Goal: Task Accomplishment & Management: Use online tool/utility

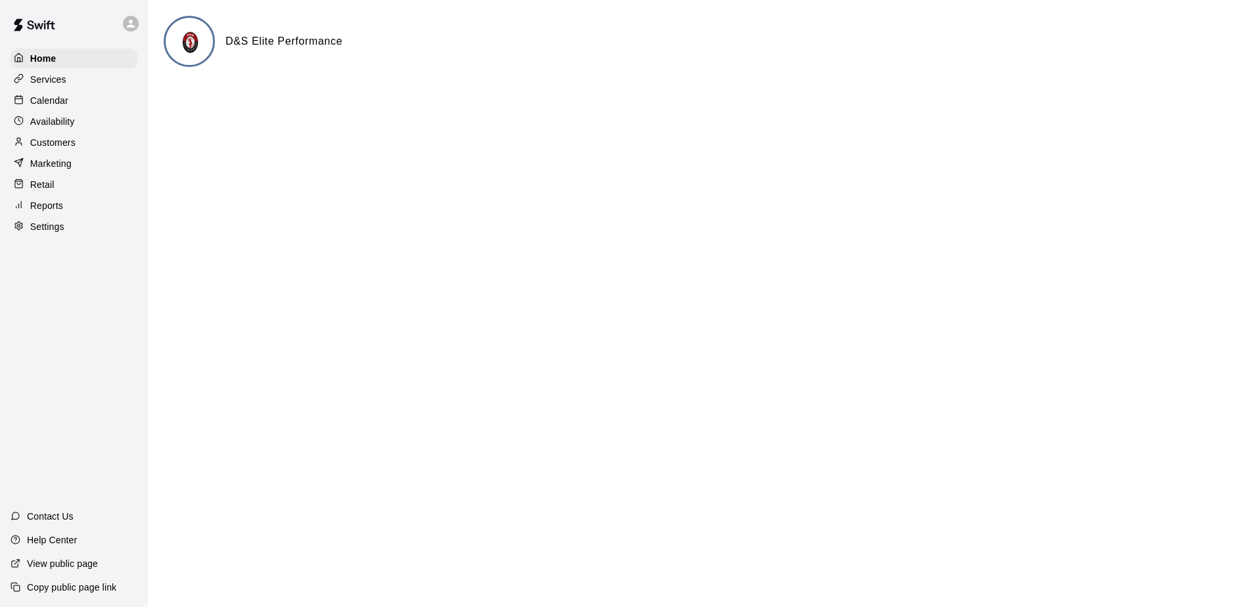
click at [64, 82] on p "Services" at bounding box center [48, 79] width 36 height 13
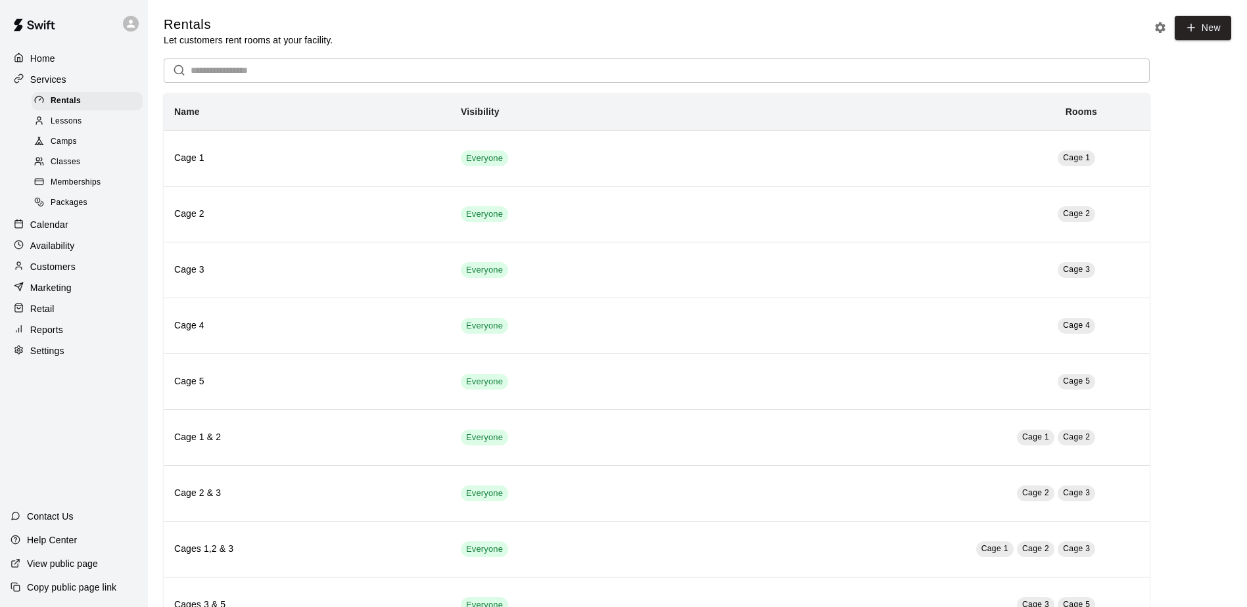
click at [71, 126] on span "Lessons" at bounding box center [67, 121] width 32 height 13
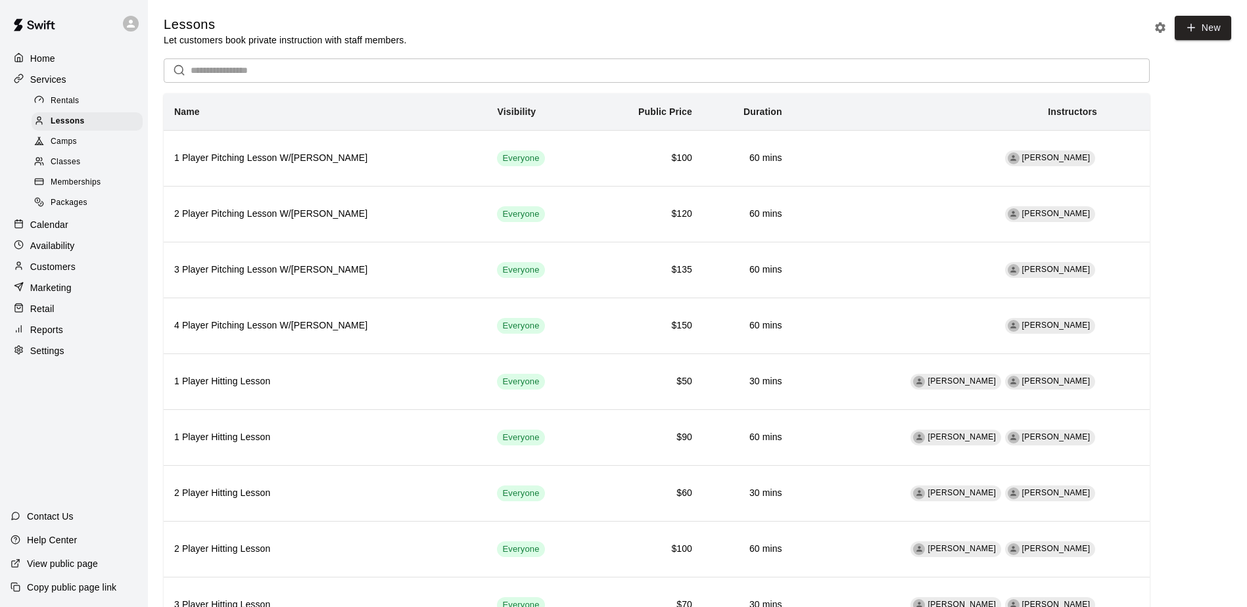
click at [64, 85] on p "Services" at bounding box center [48, 79] width 36 height 13
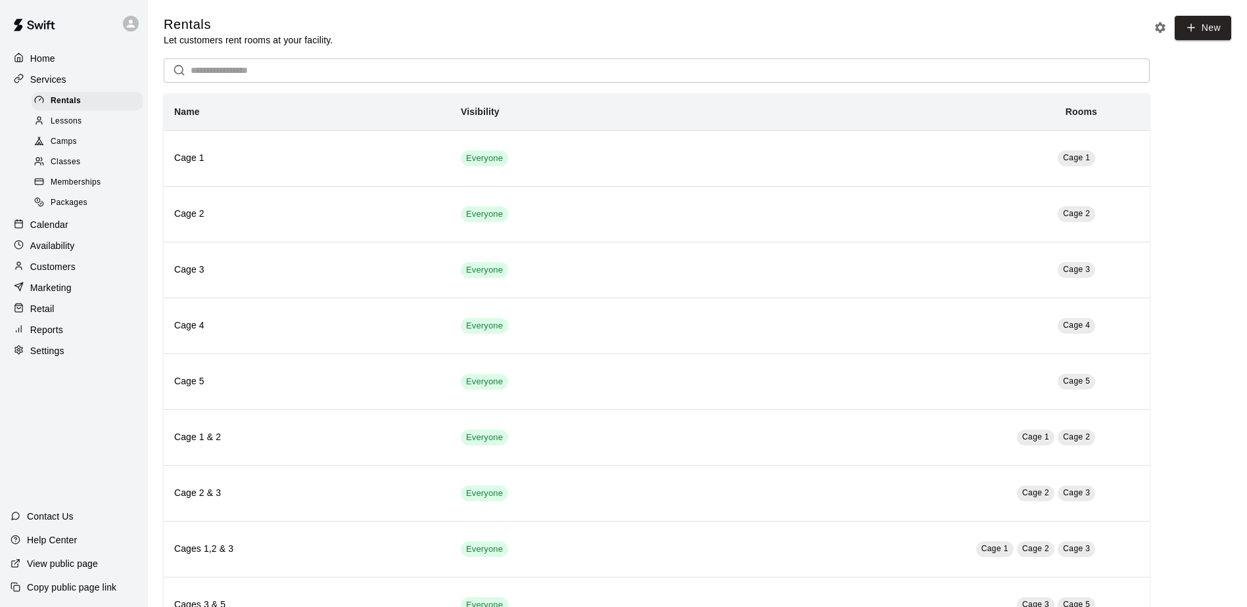
click at [51, 316] on p "Retail" at bounding box center [42, 308] width 24 height 13
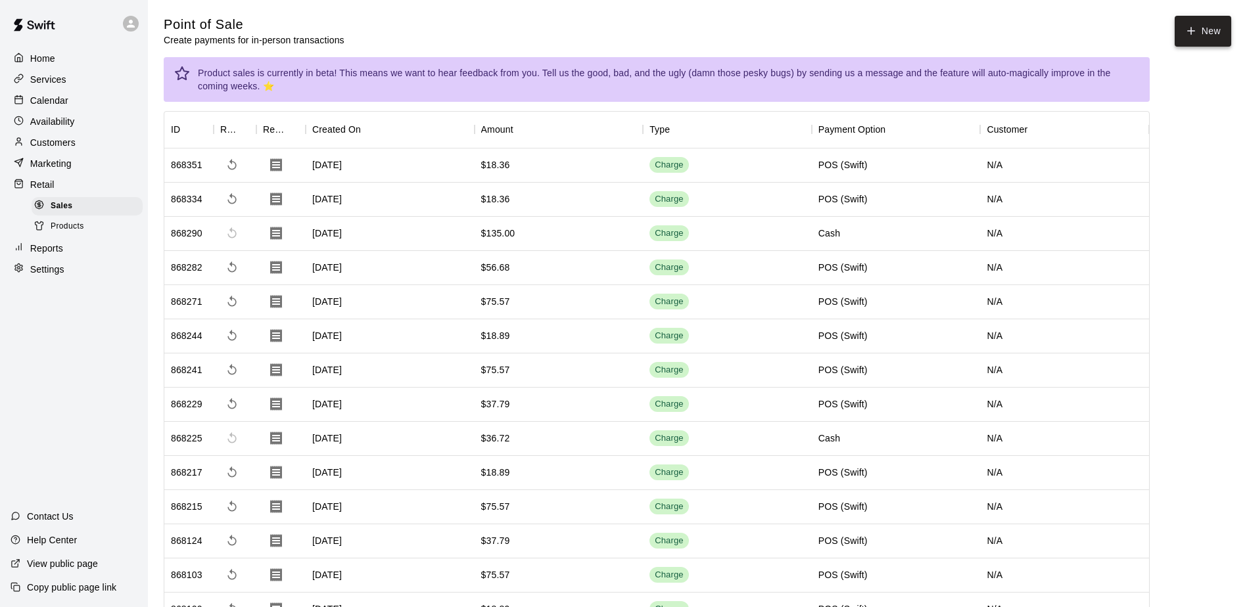
click at [1185, 35] on icon "button" at bounding box center [1191, 31] width 12 height 12
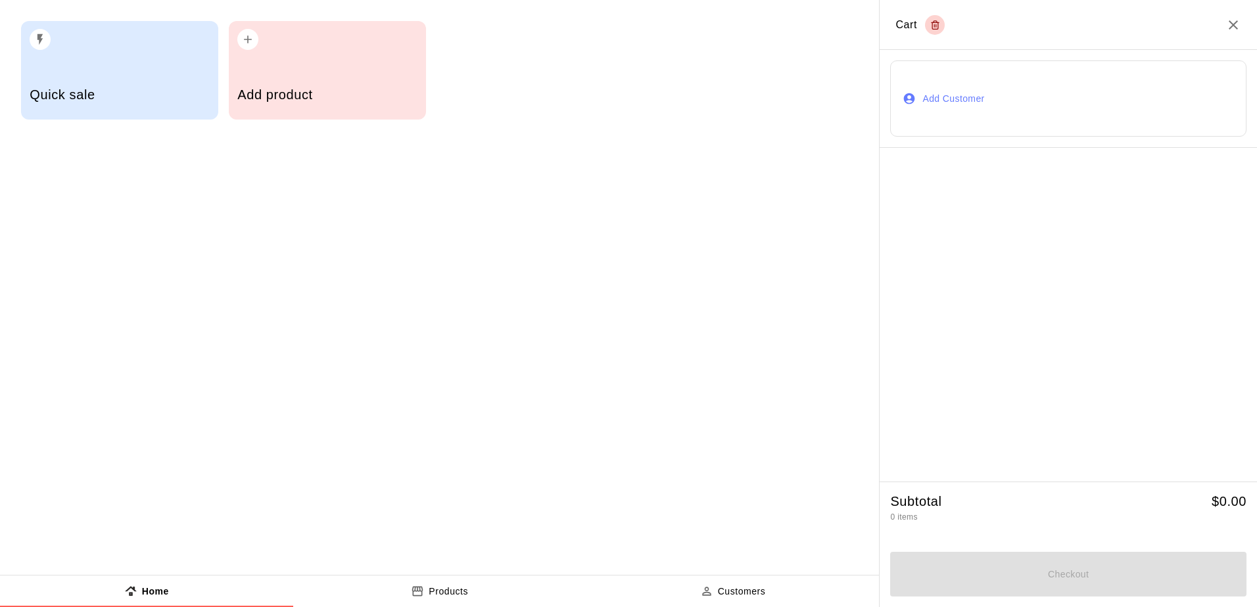
click at [308, 73] on div "Add product" at bounding box center [326, 96] width 179 height 47
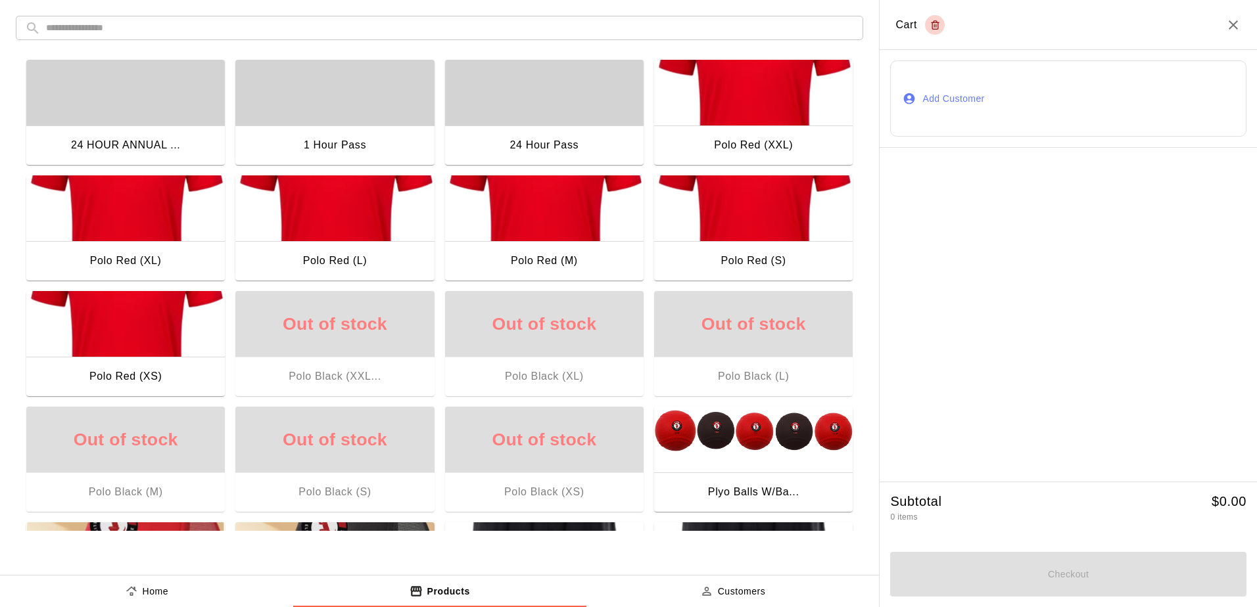
click at [316, 95] on div "button" at bounding box center [334, 93] width 199 height 66
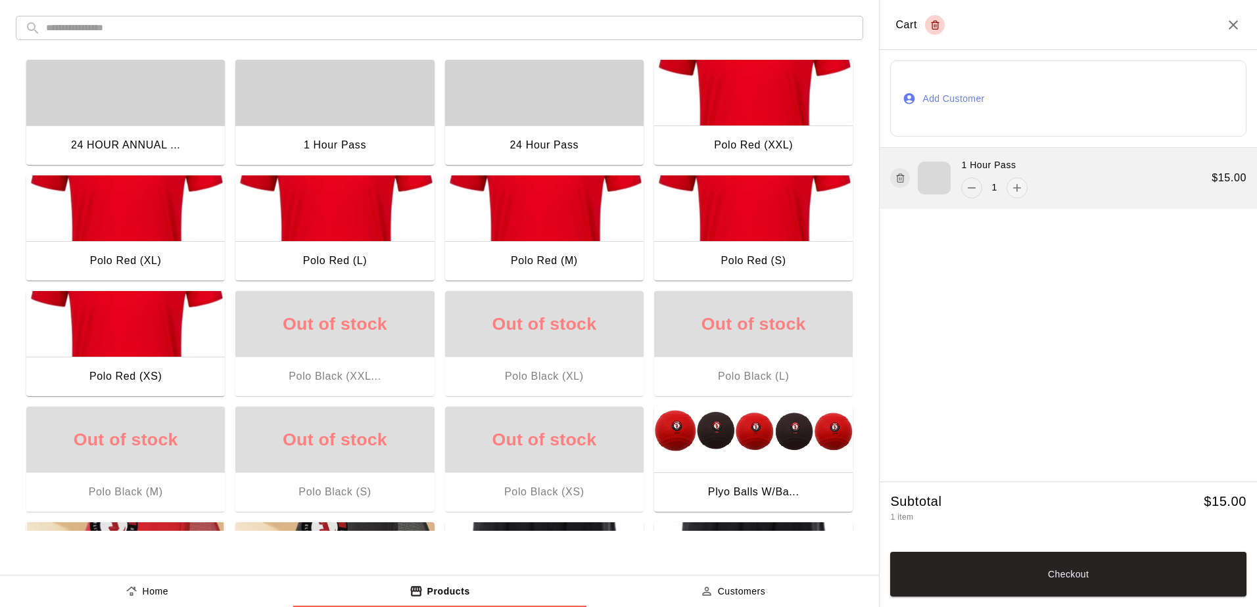
click at [972, 192] on icon "remove" at bounding box center [971, 187] width 13 height 13
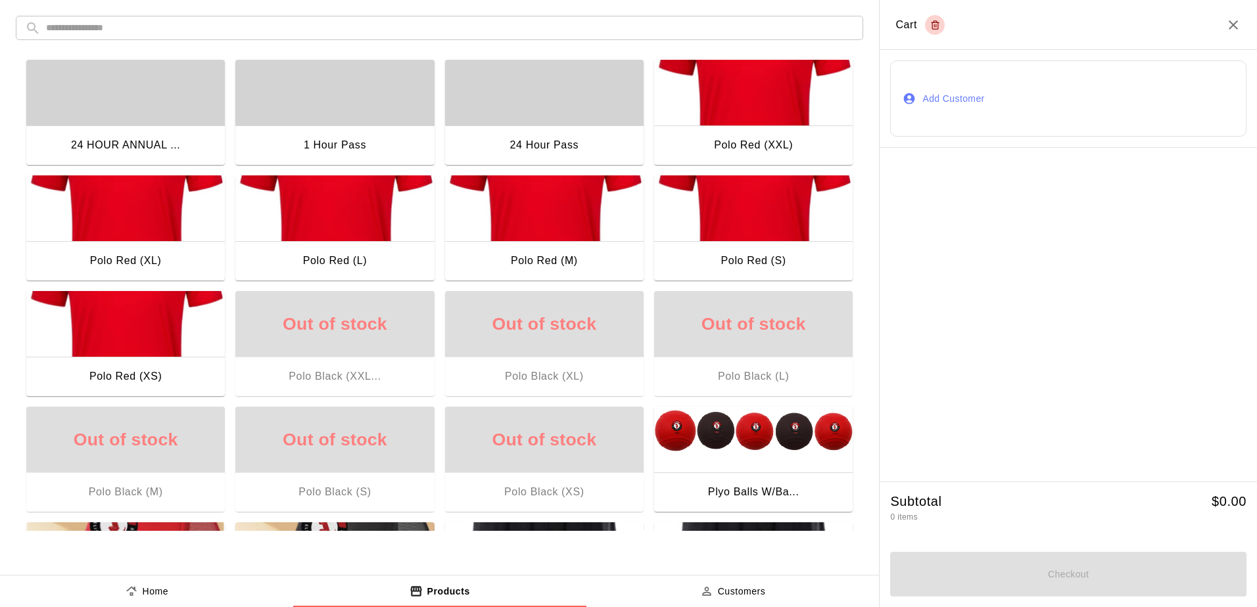
click at [504, 76] on div "button" at bounding box center [544, 93] width 199 height 66
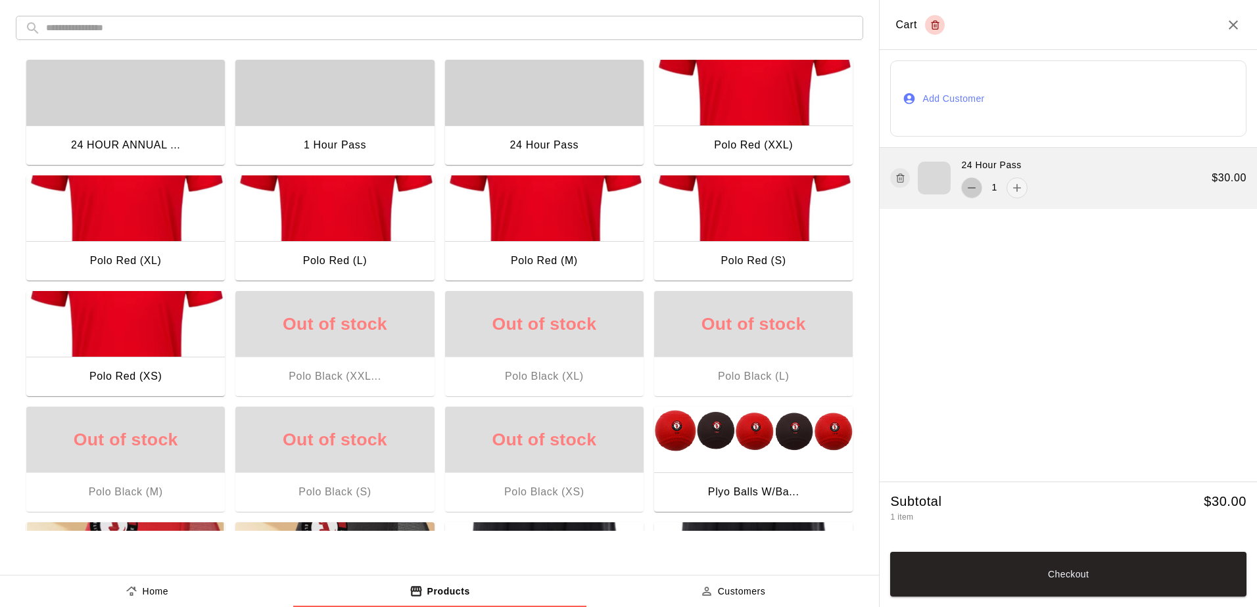
click at [970, 187] on icon "remove" at bounding box center [971, 187] width 13 height 13
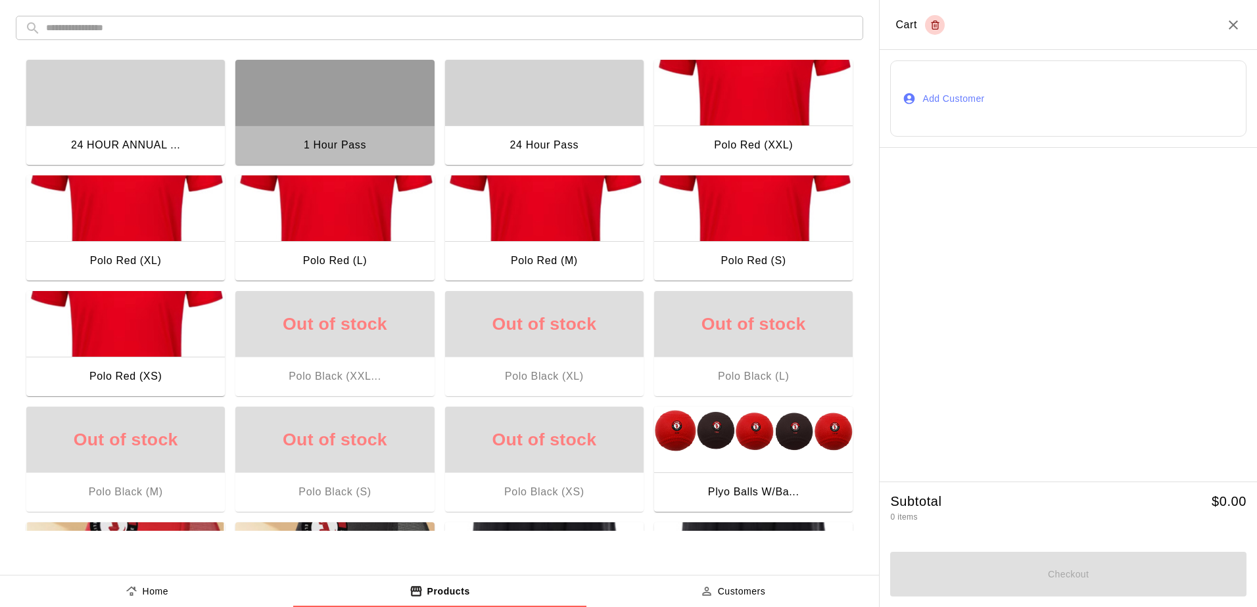
click at [319, 85] on div "button" at bounding box center [334, 93] width 199 height 66
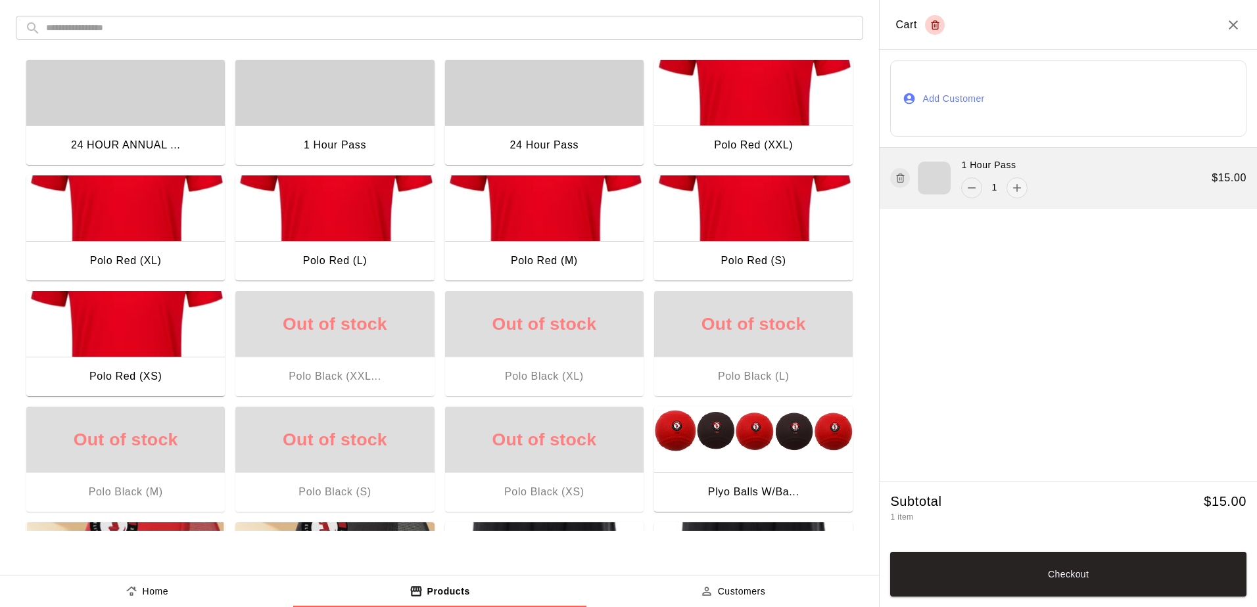
click at [972, 191] on icon "remove" at bounding box center [971, 187] width 13 height 13
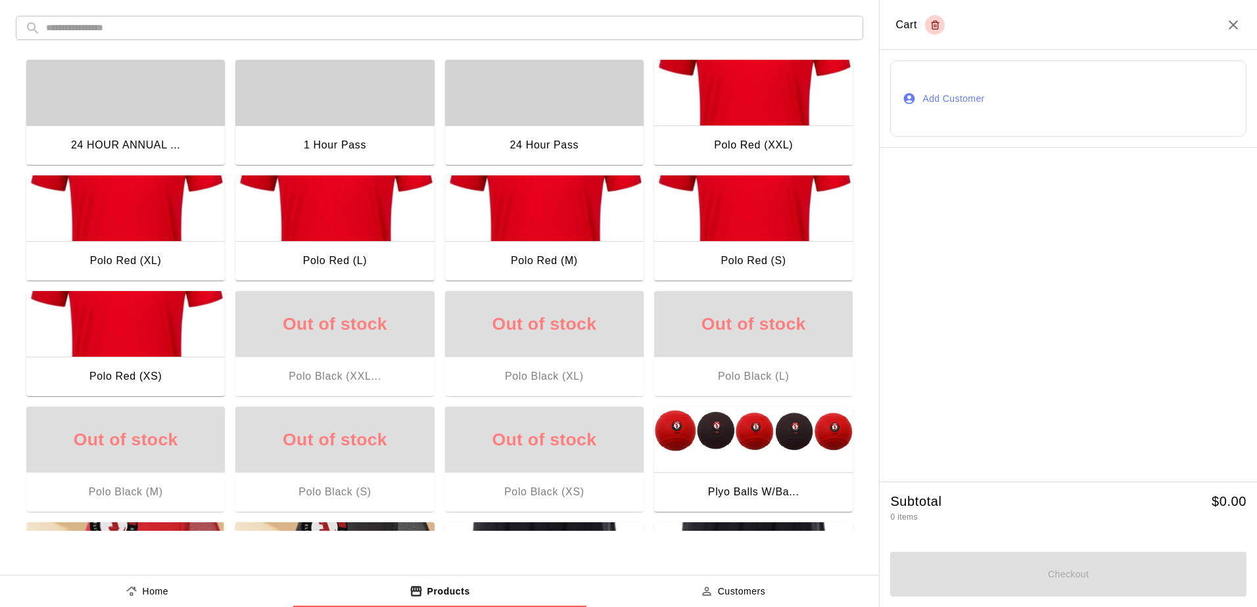
click at [343, 76] on div "button" at bounding box center [334, 93] width 199 height 66
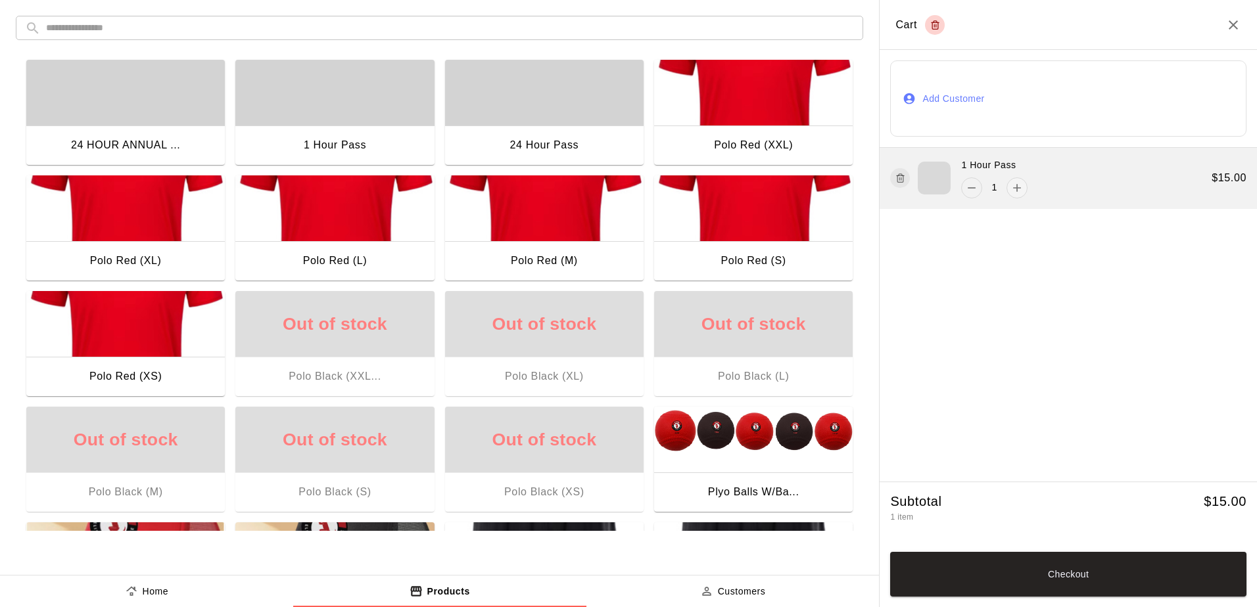
click at [968, 191] on icon "remove" at bounding box center [971, 187] width 13 height 13
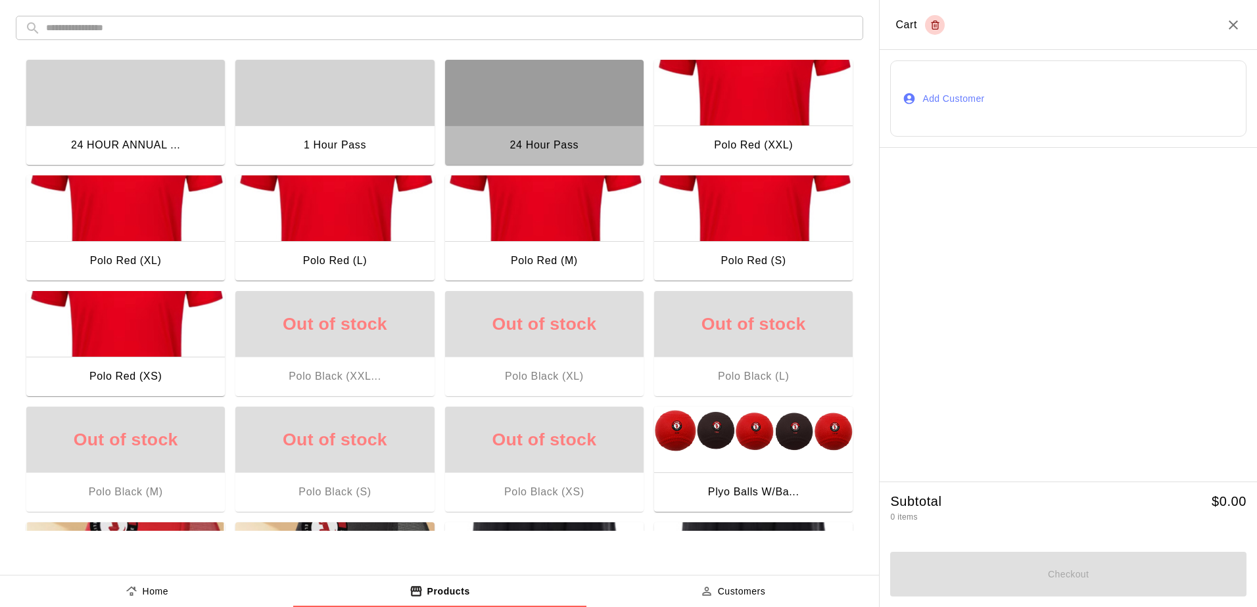
click at [543, 84] on div "button" at bounding box center [544, 93] width 199 height 66
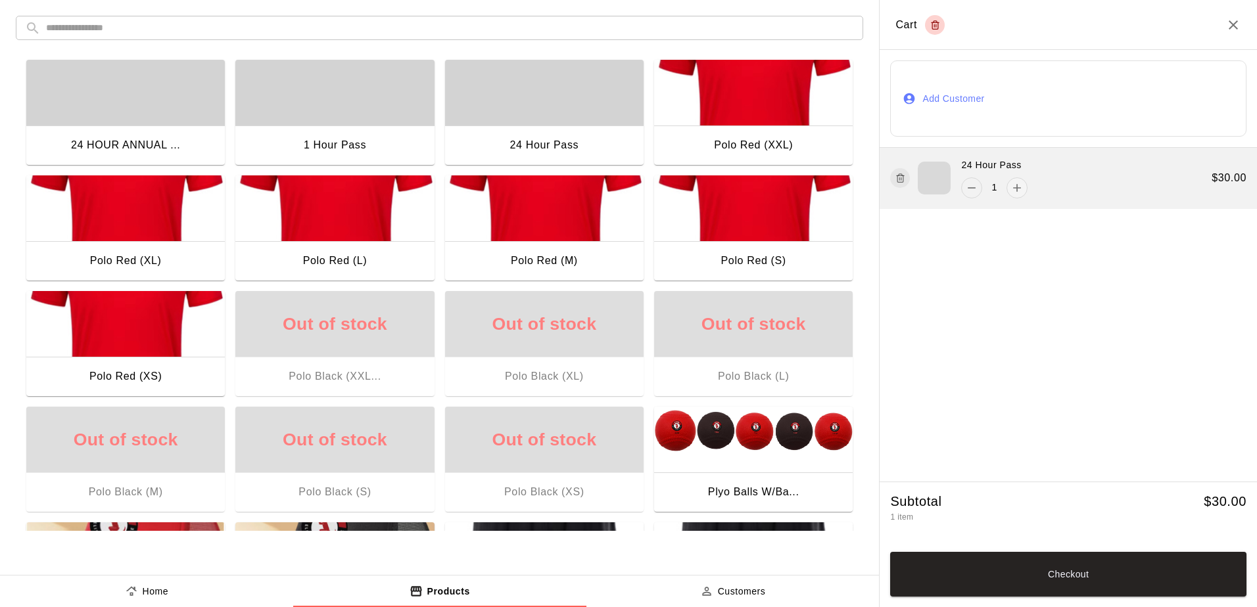
click at [972, 187] on icon "remove" at bounding box center [972, 187] width 8 height 1
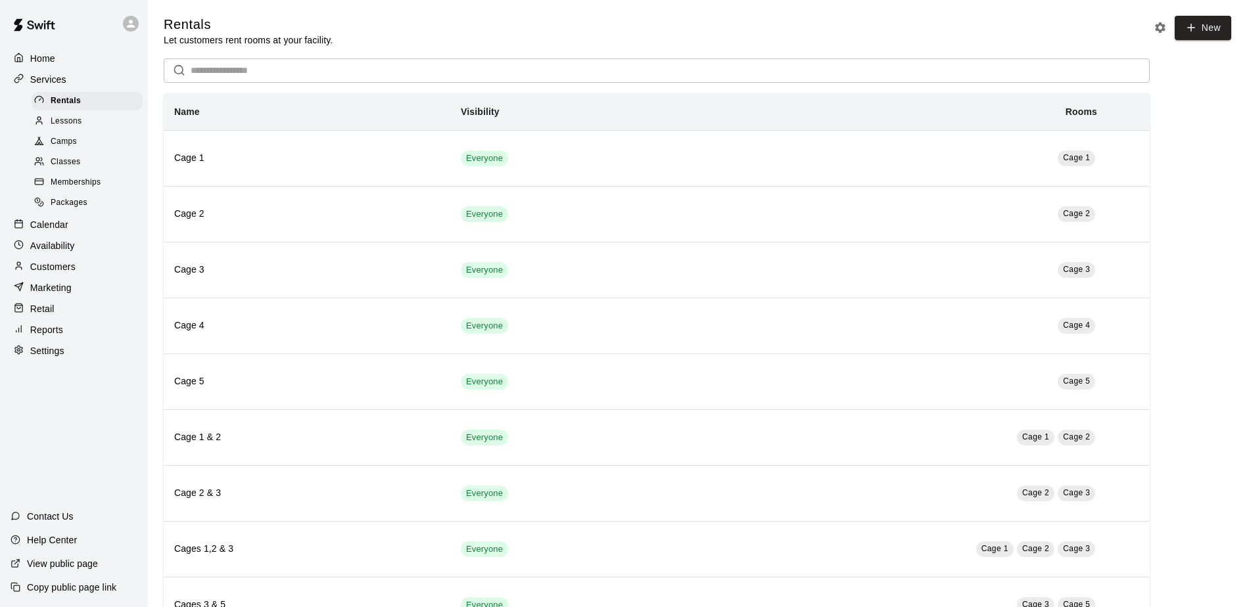
click at [66, 273] on p "Customers" at bounding box center [52, 266] width 45 height 13
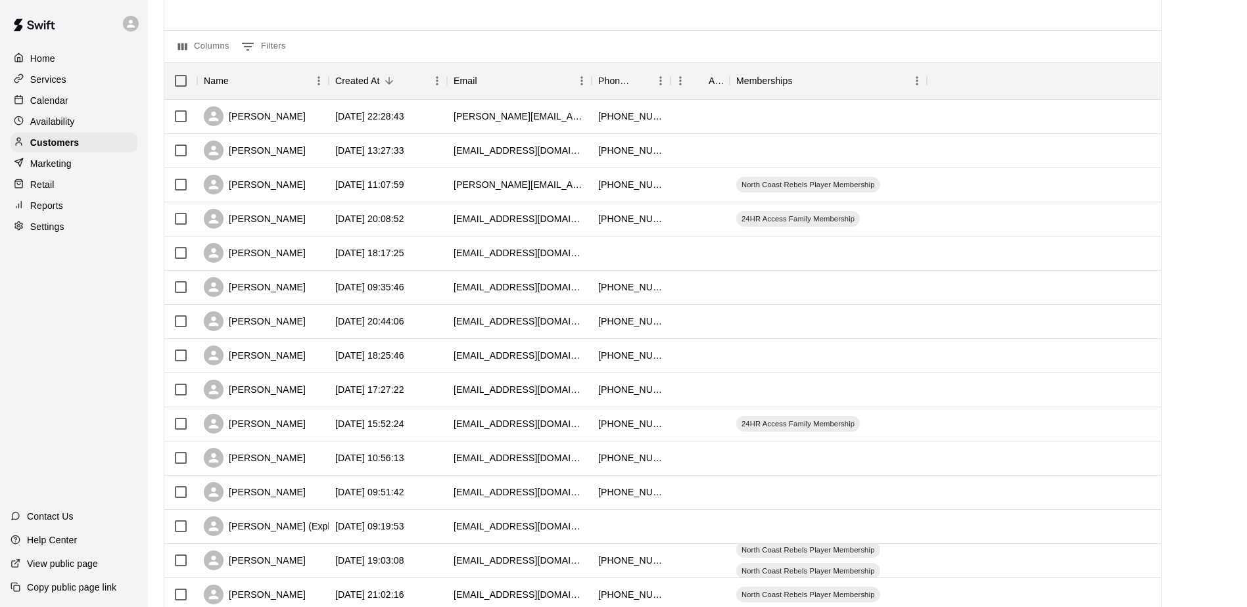
scroll to position [131, 0]
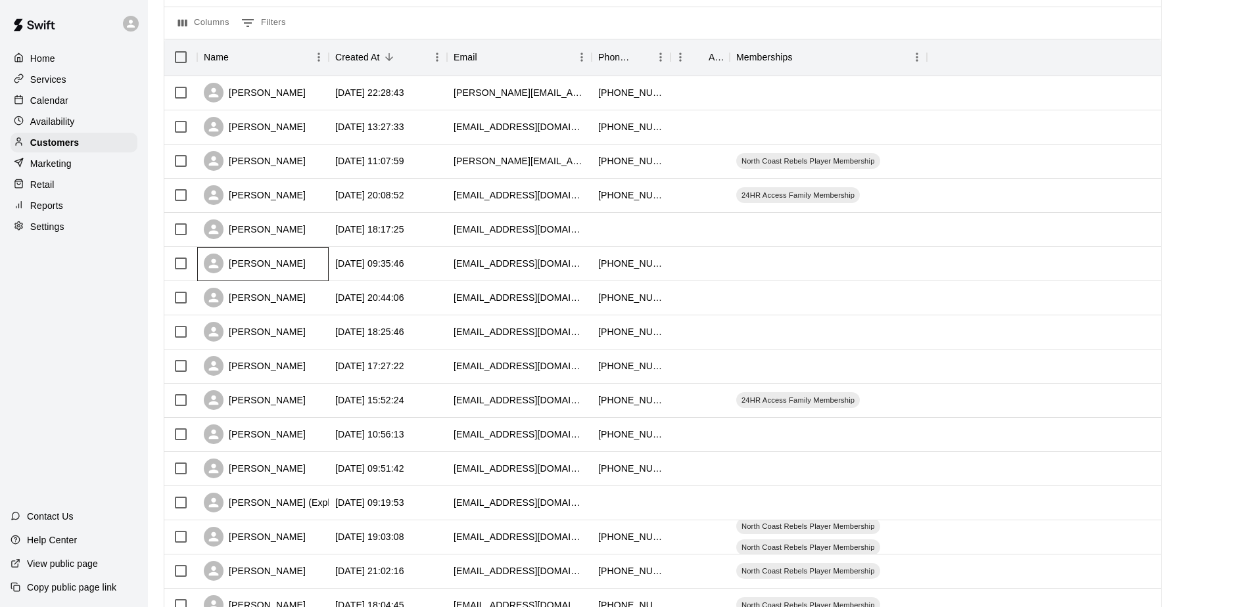
click at [273, 271] on div "[PERSON_NAME]" at bounding box center [255, 264] width 102 height 20
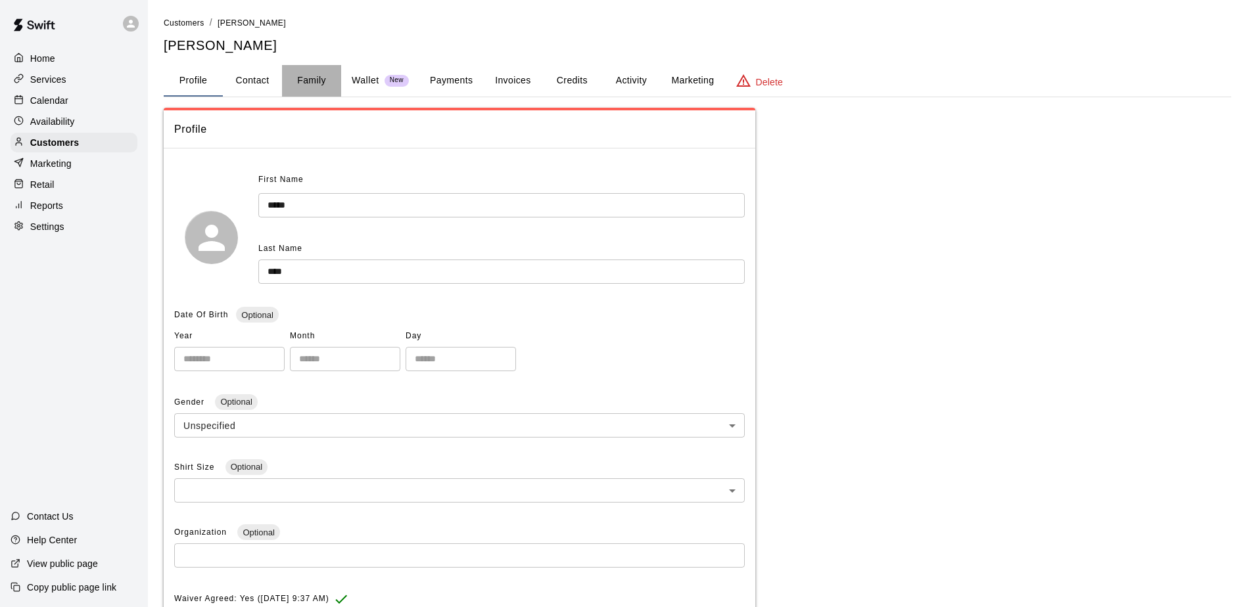
click at [318, 85] on button "Family" at bounding box center [311, 81] width 59 height 32
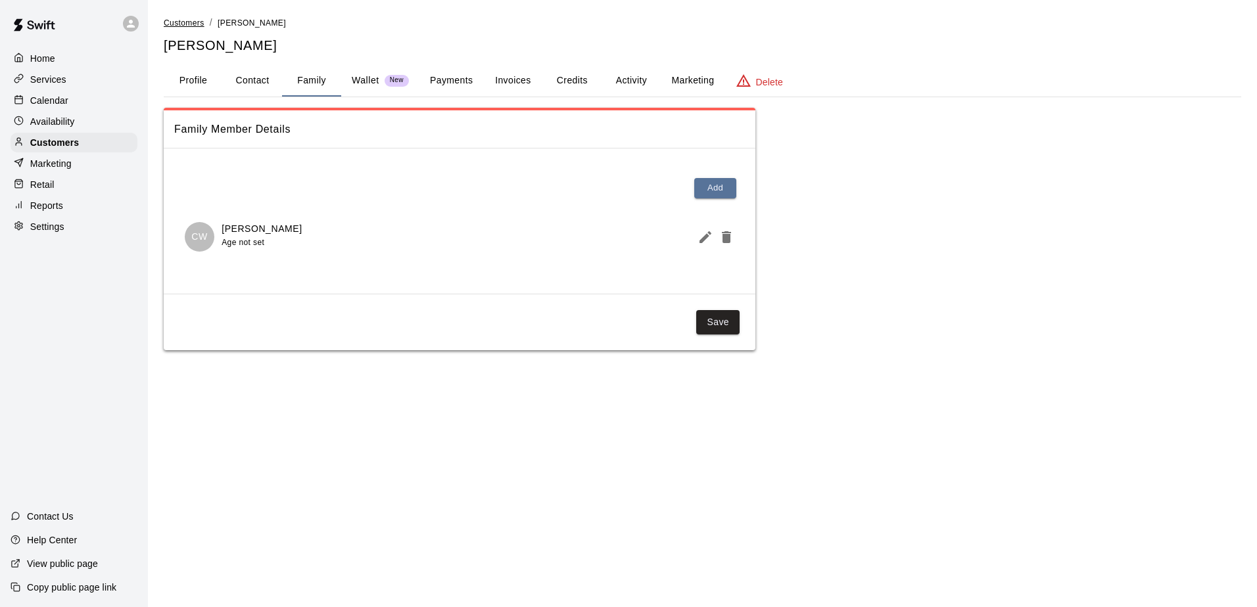
click at [188, 27] on span "Customers" at bounding box center [184, 22] width 41 height 9
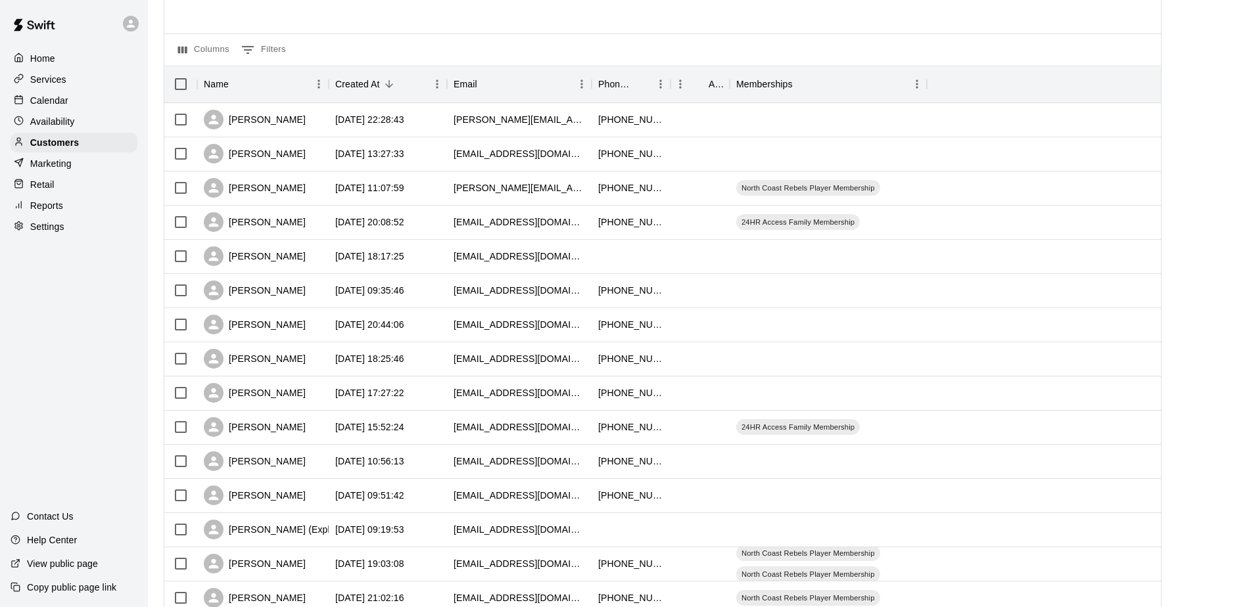
scroll to position [3, 0]
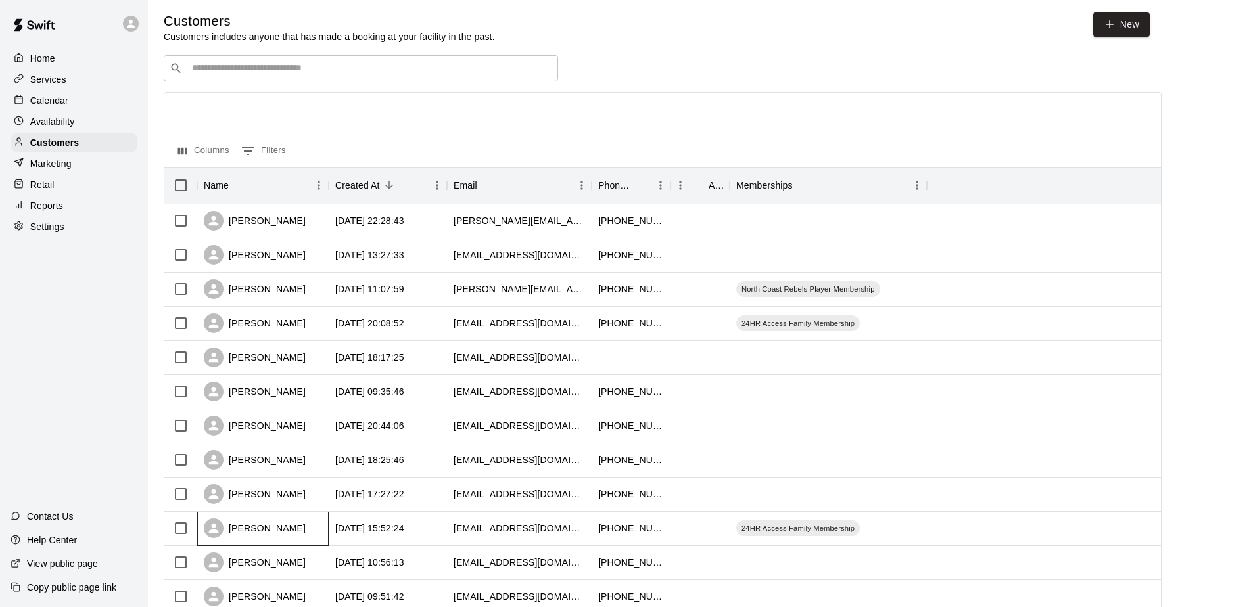
click at [296, 532] on div "[PERSON_NAME]" at bounding box center [262, 529] width 131 height 34
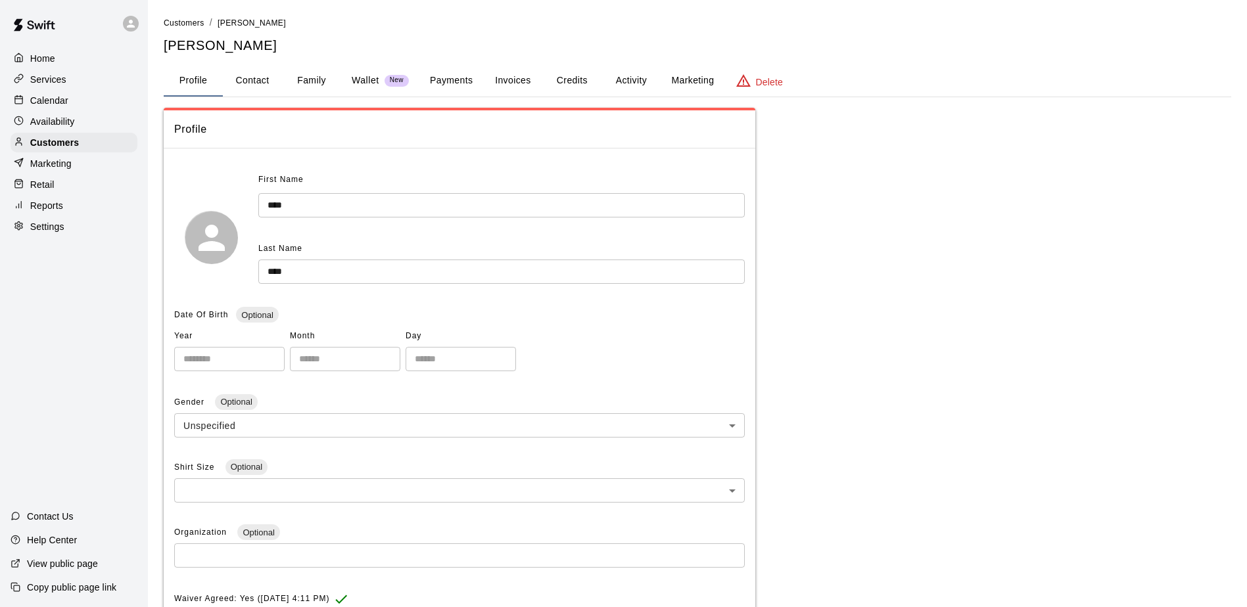
click at [319, 88] on button "Family" at bounding box center [311, 81] width 59 height 32
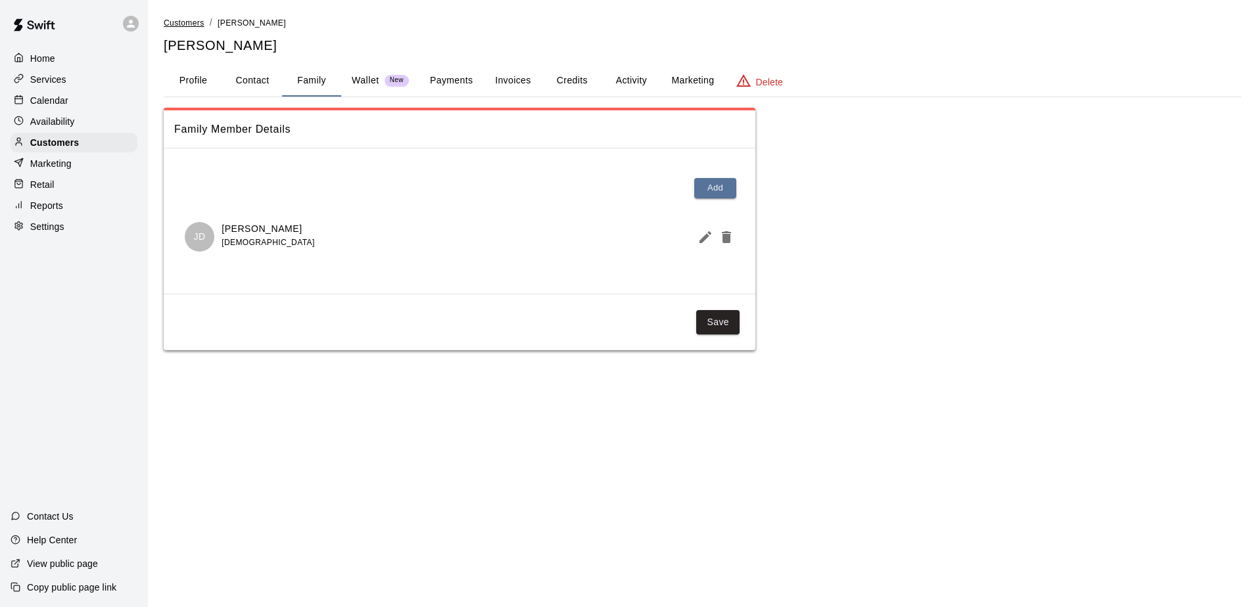
click at [172, 21] on span "Customers" at bounding box center [184, 22] width 41 height 9
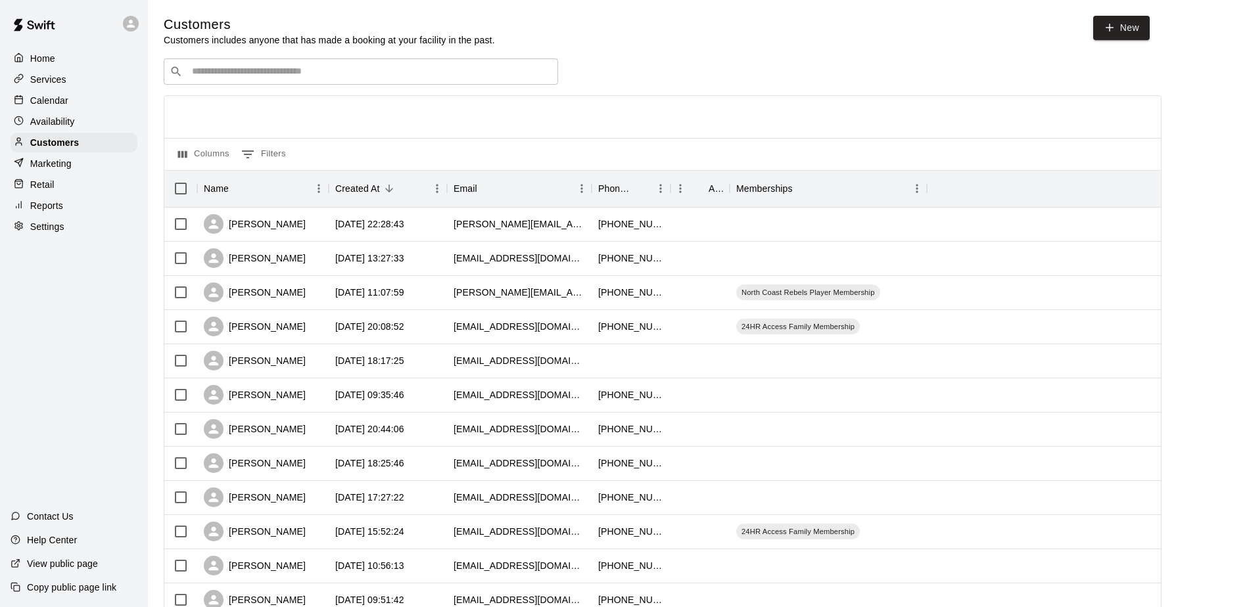
click at [56, 65] on div "Home" at bounding box center [74, 59] width 127 height 20
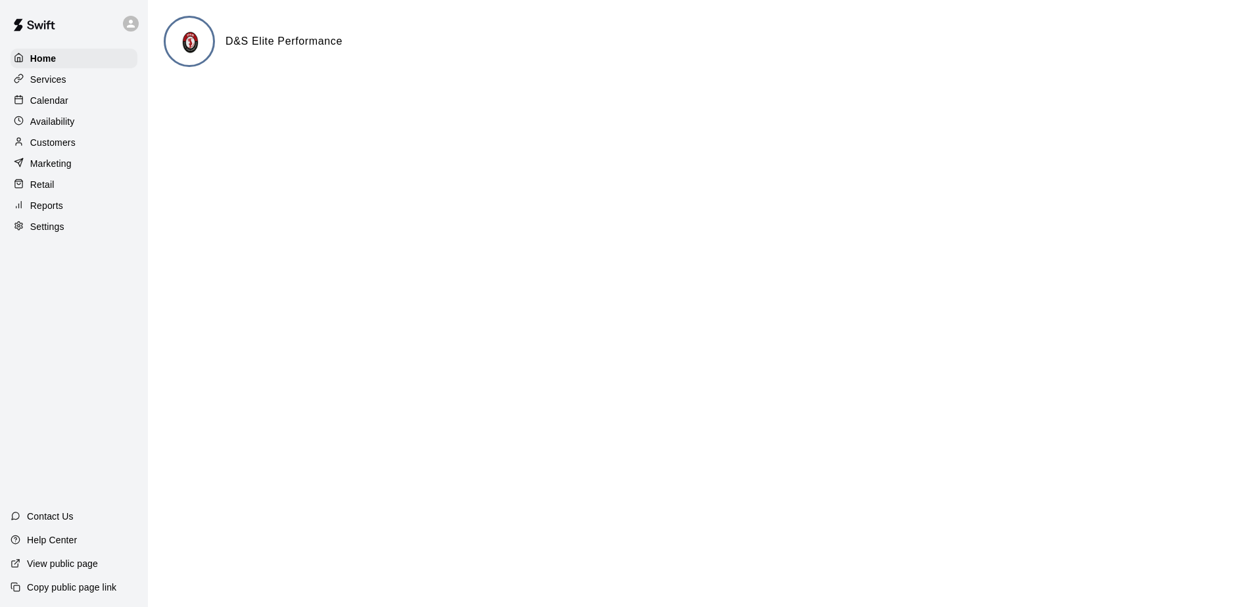
click at [51, 191] on p "Retail" at bounding box center [42, 184] width 24 height 13
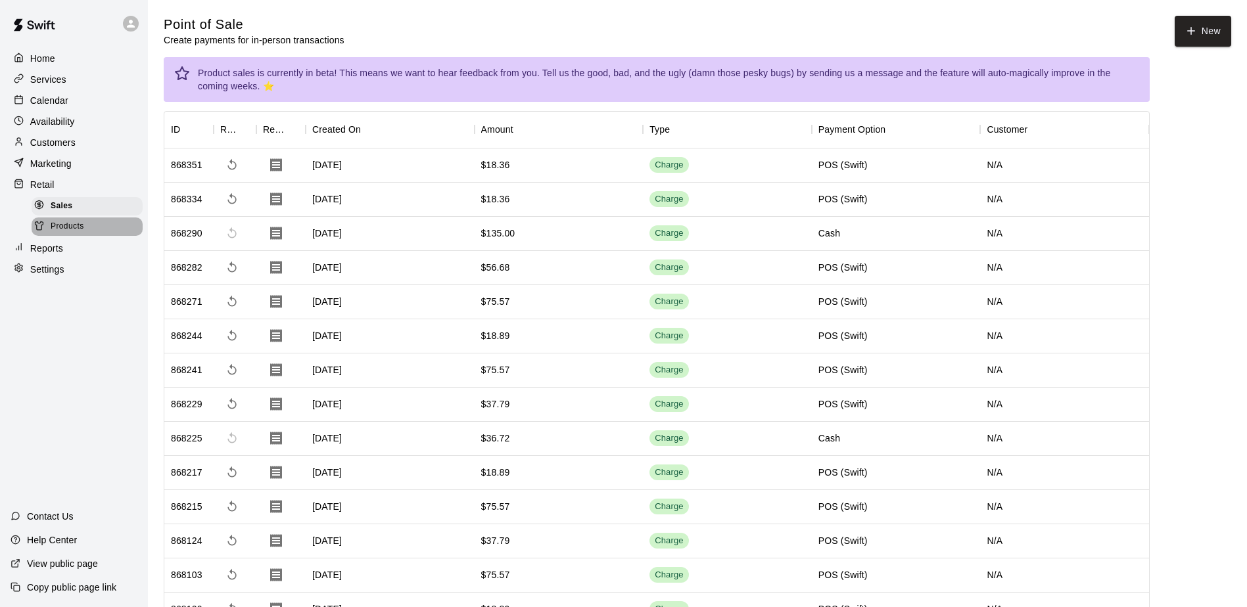
click at [77, 233] on span "Products" at bounding box center [68, 226] width 34 height 13
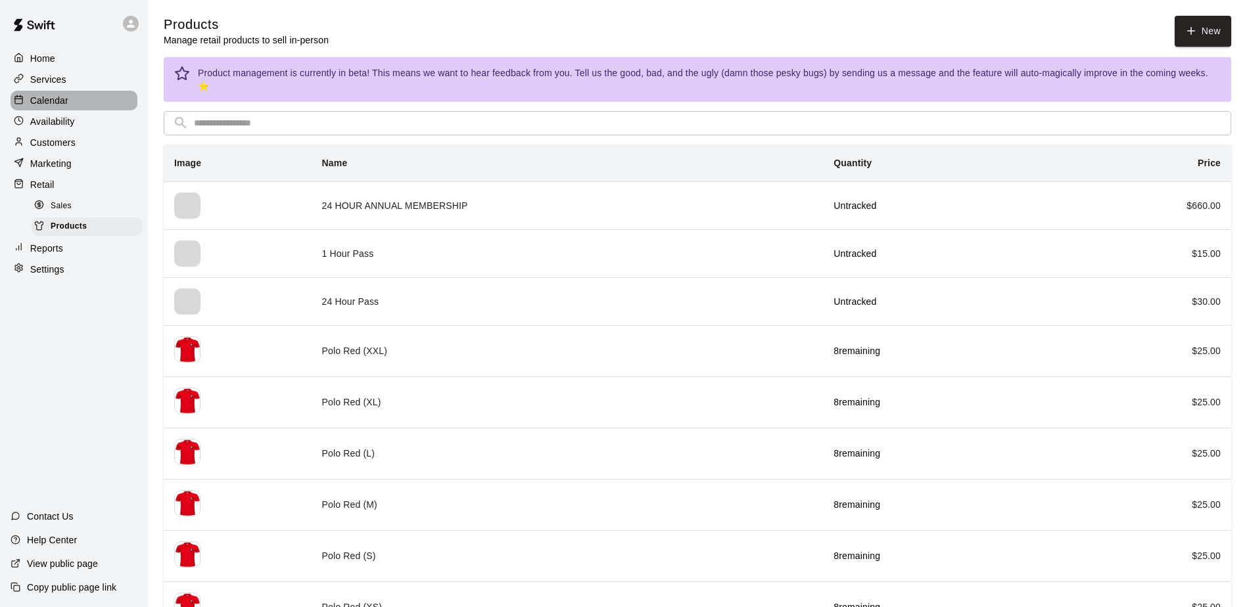
click at [55, 102] on p "Calendar" at bounding box center [49, 100] width 38 height 13
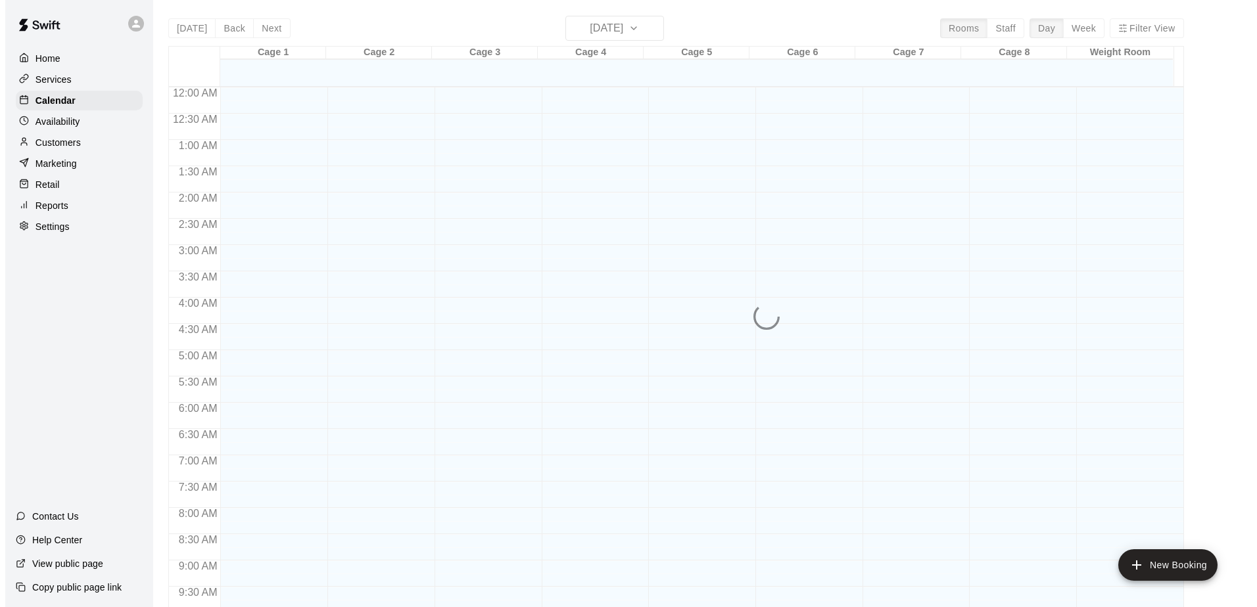
scroll to position [688, 0]
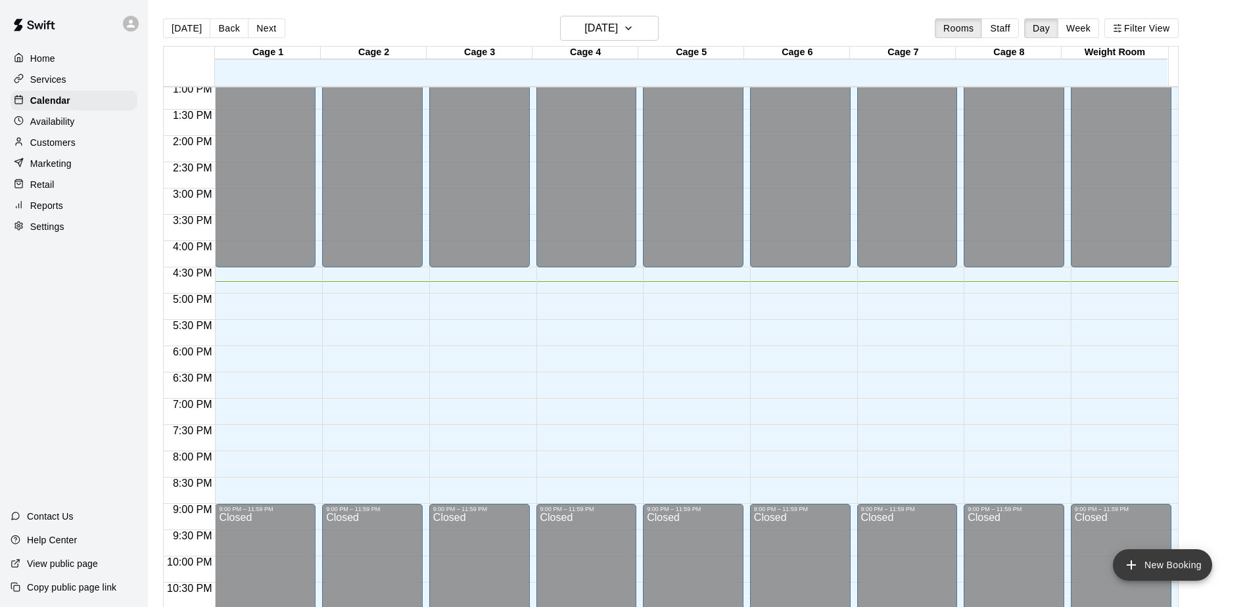
click at [1145, 560] on button "New Booking" at bounding box center [1162, 566] width 99 height 32
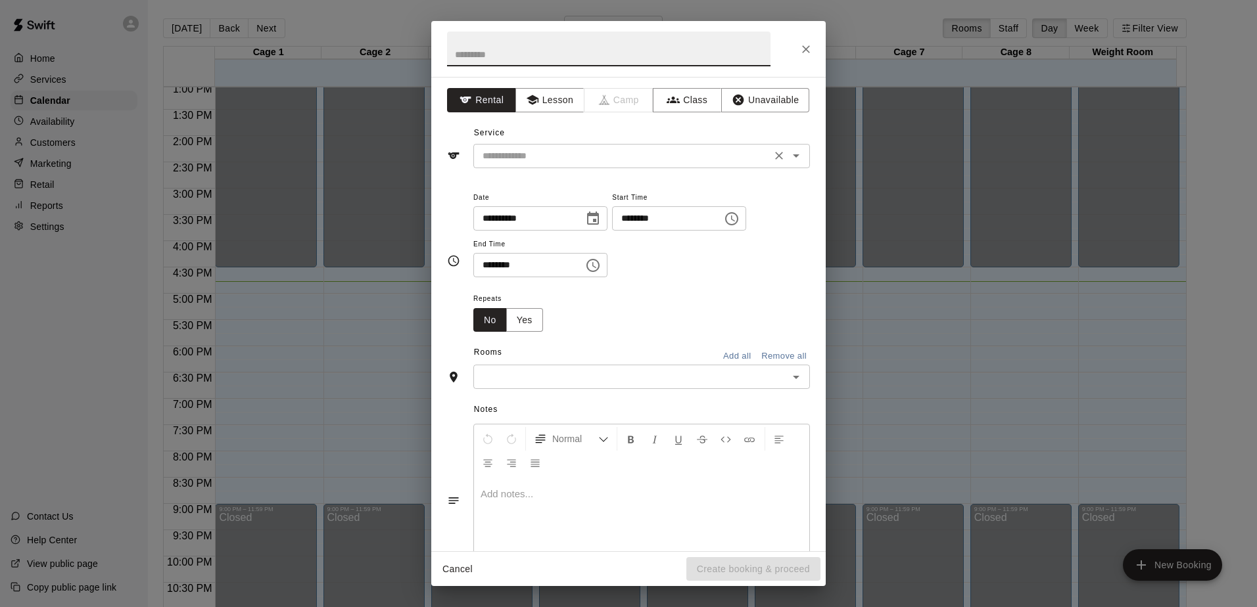
click at [789, 162] on icon "Open" at bounding box center [796, 156] width 16 height 16
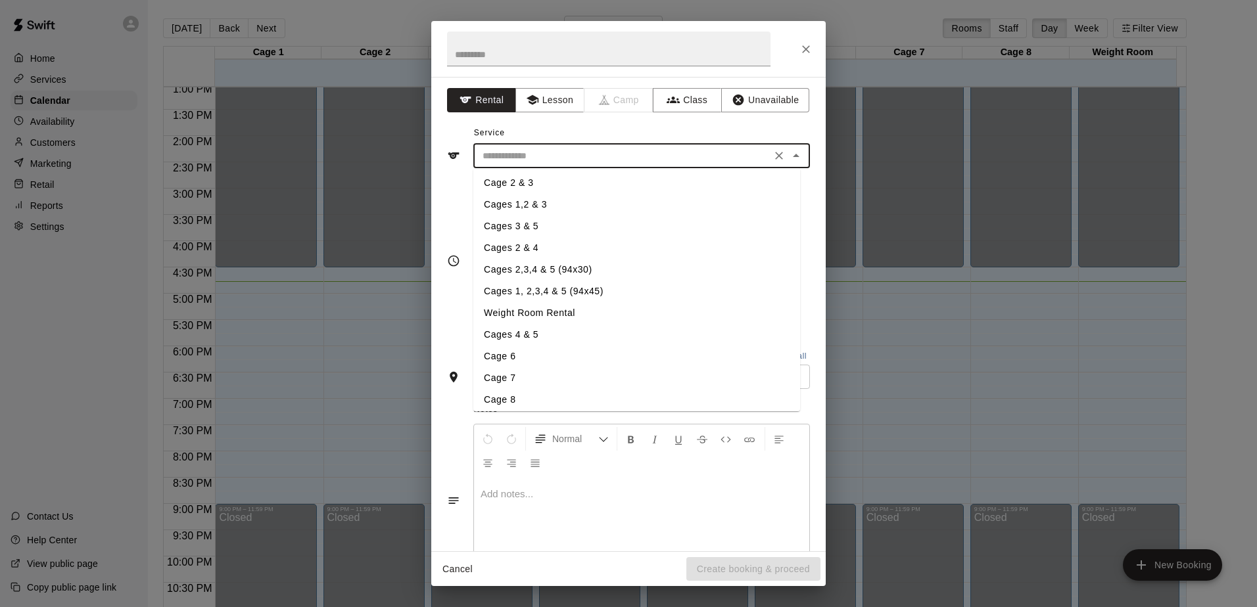
scroll to position [0, 0]
click at [517, 182] on li "Cage 1" at bounding box center [636, 185] width 327 height 22
type input "******"
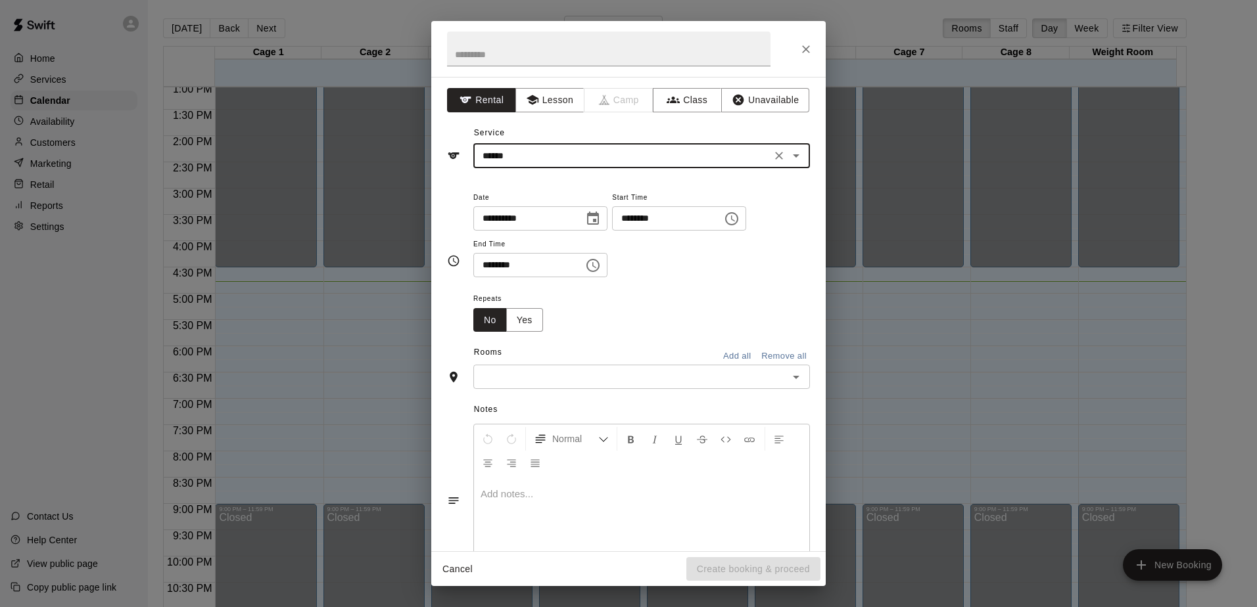
click at [799, 54] on icon "Close" at bounding box center [805, 49] width 13 height 13
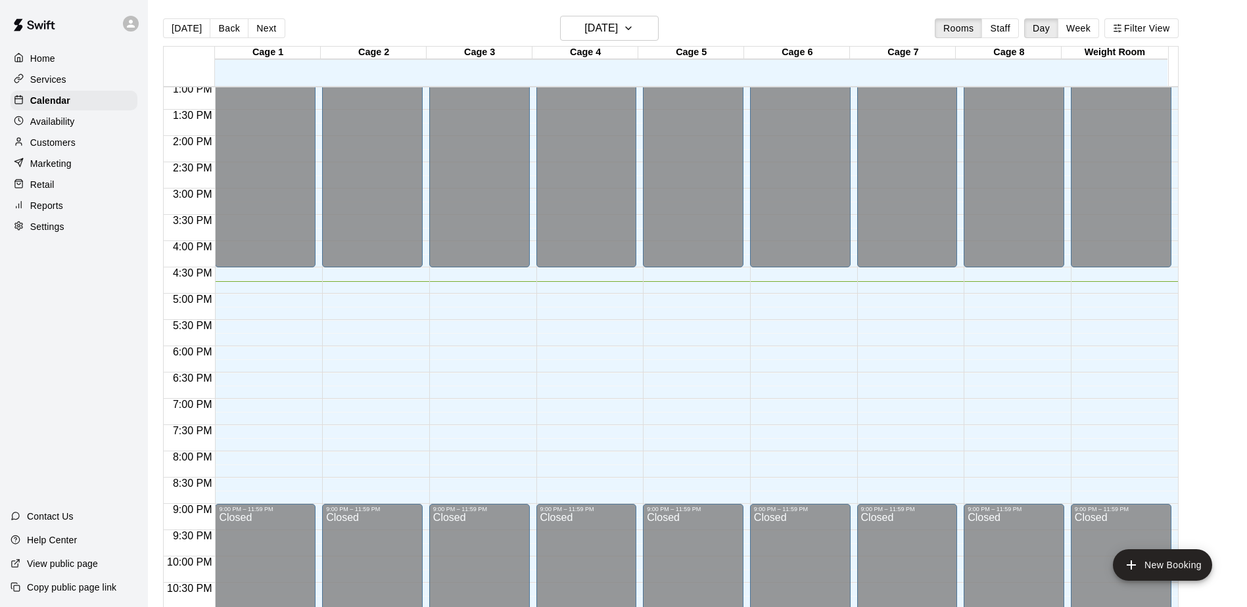
click at [59, 189] on div "Retail" at bounding box center [74, 185] width 127 height 20
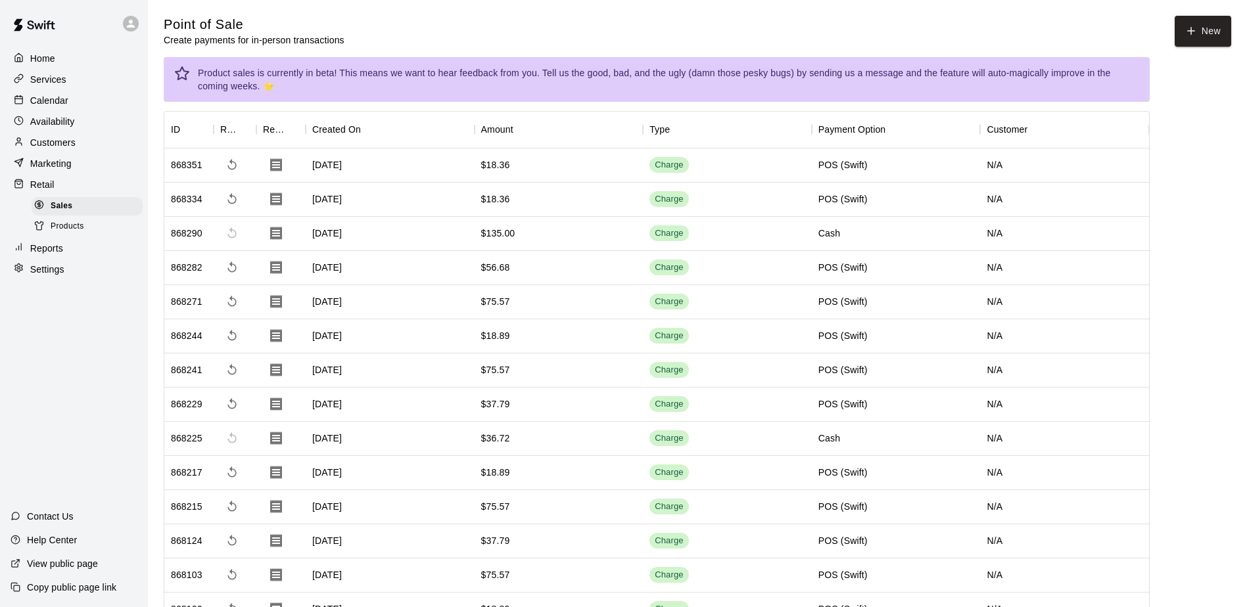
click at [69, 233] on span "Products" at bounding box center [68, 226] width 34 height 13
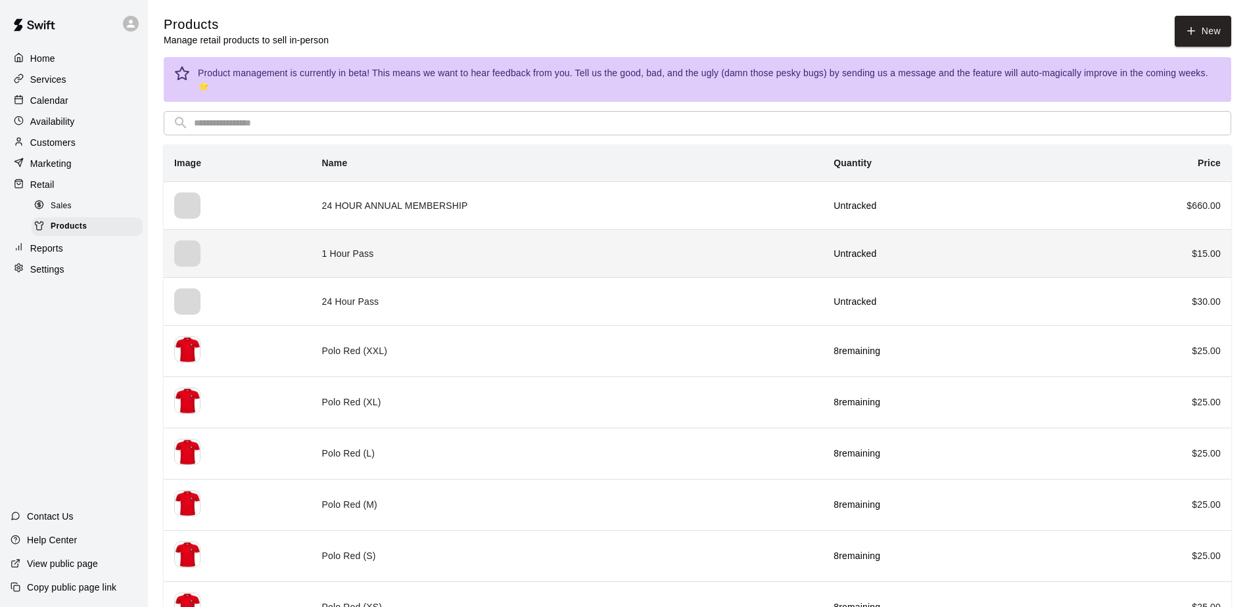
click at [379, 243] on td "1 Hour Pass" at bounding box center [568, 253] width 512 height 48
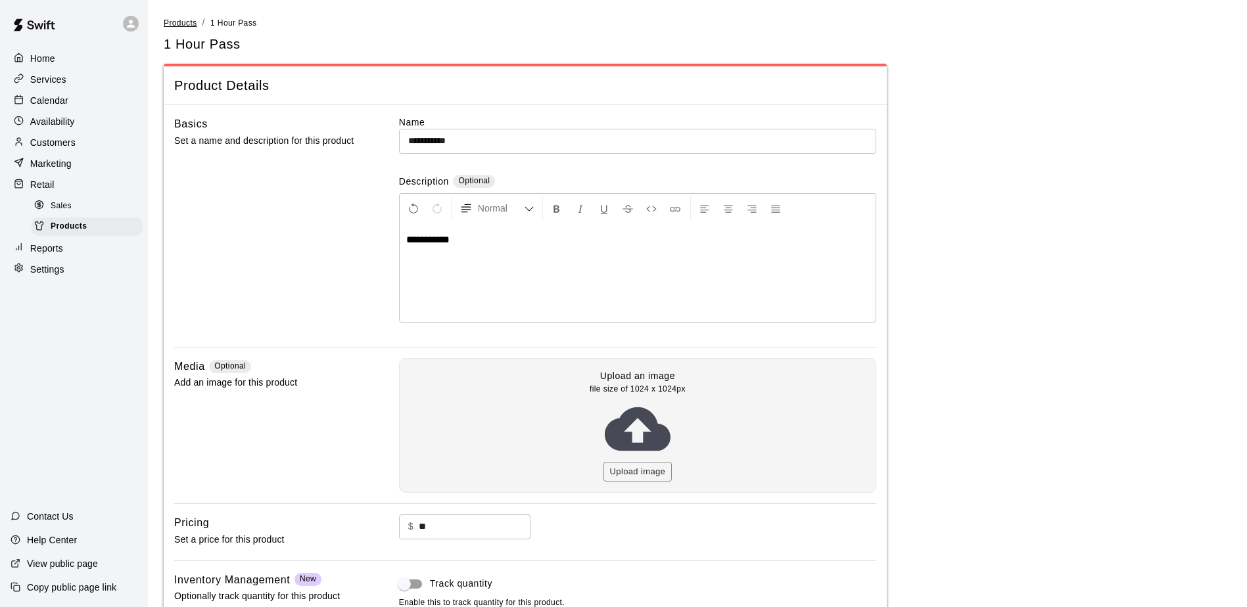
click at [197, 22] on span "Products" at bounding box center [181, 22] width 34 height 9
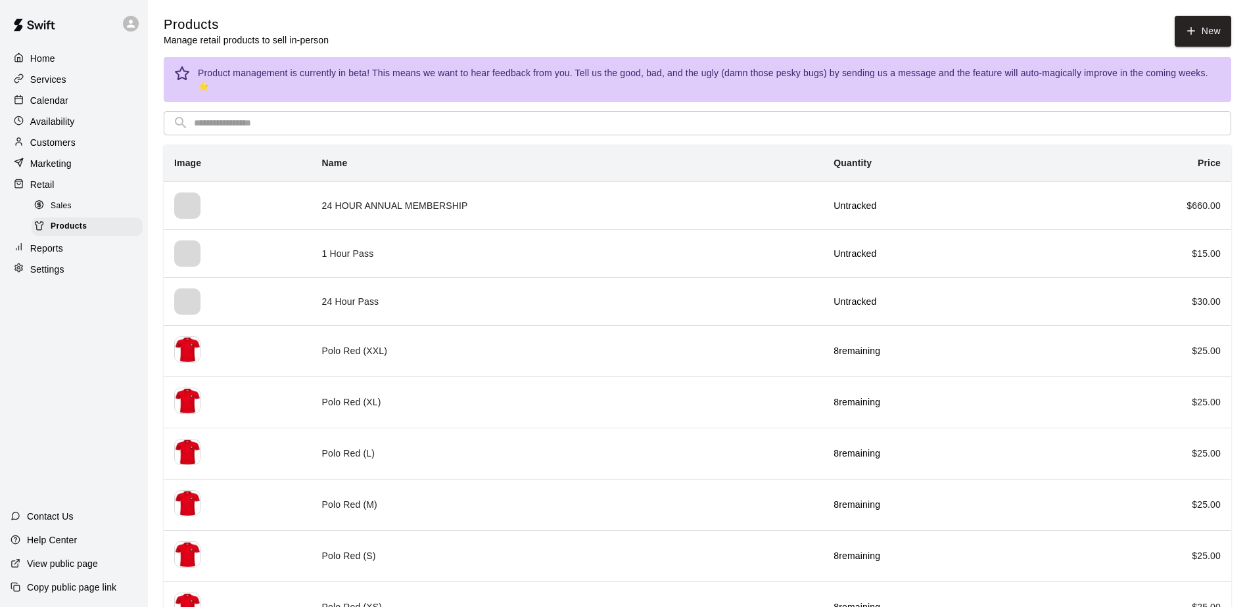
click at [29, 102] on div at bounding box center [22, 101] width 16 height 12
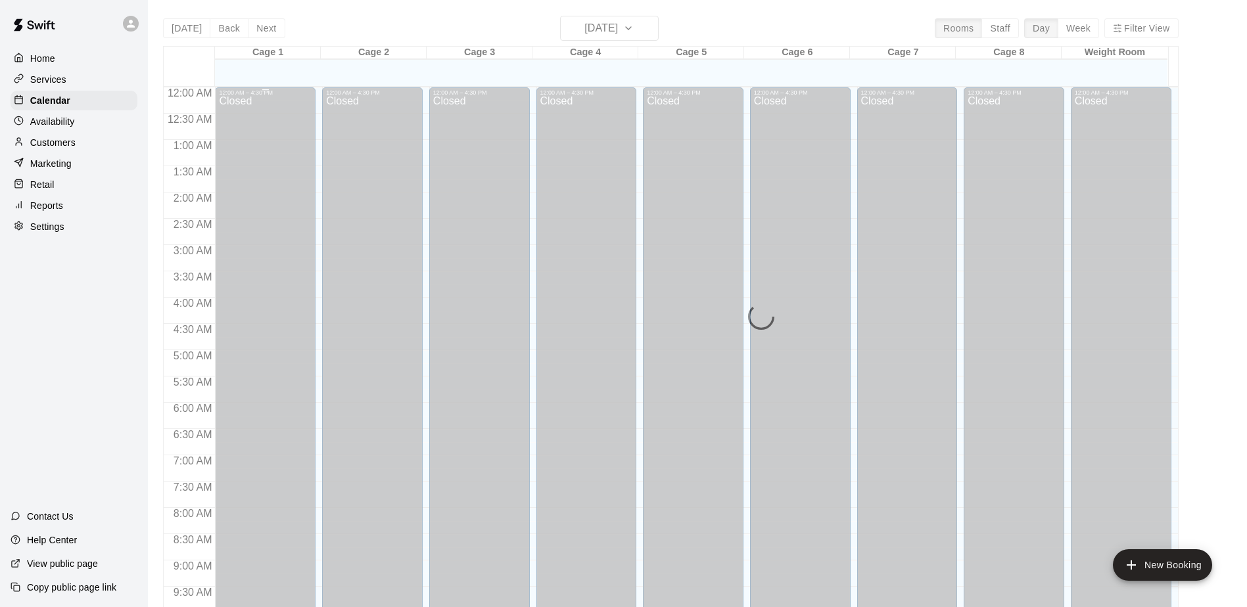
scroll to position [688, 0]
